Goal: Find specific page/section: Find specific page/section

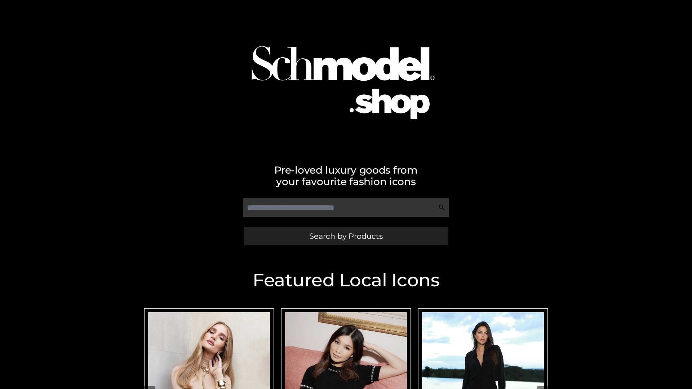
click at [346, 236] on span "Search by Products" at bounding box center [346, 236] width 74 height 8
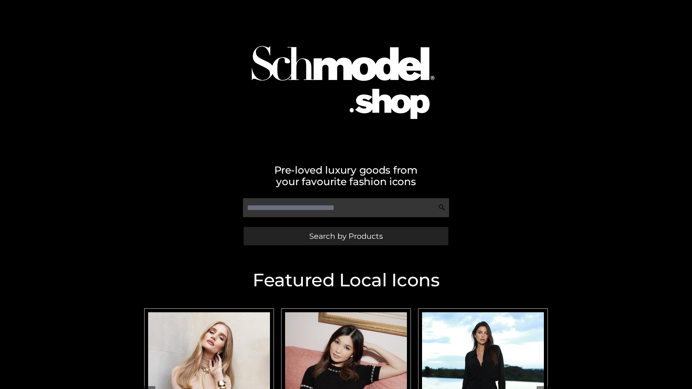
click at [346, 236] on span "Search by Products" at bounding box center [346, 236] width 74 height 8
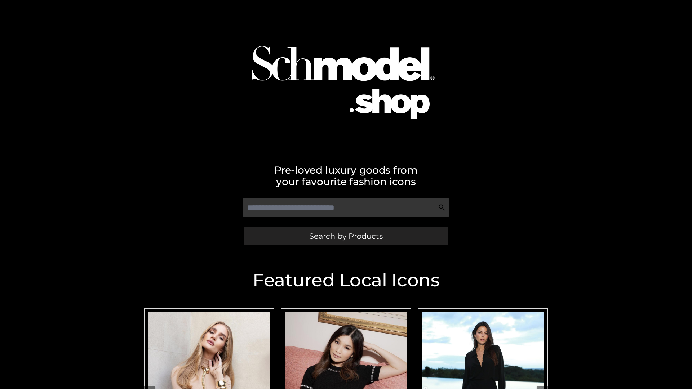
click at [346, 236] on span "Search by Products" at bounding box center [346, 236] width 74 height 8
